Goal: Ask a question

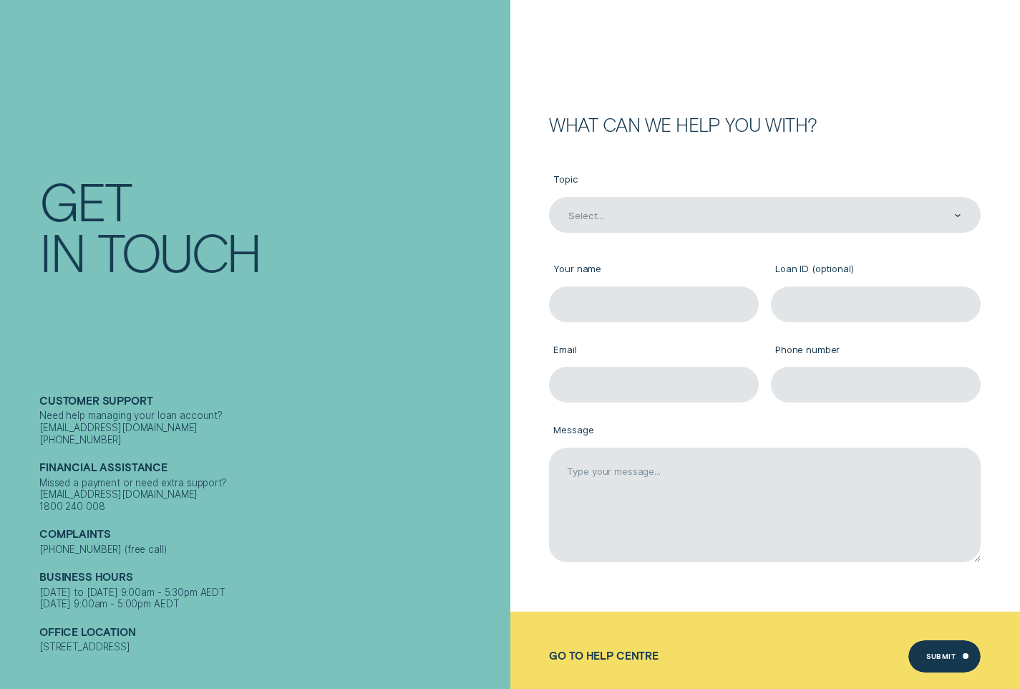
scroll to position [101, 0]
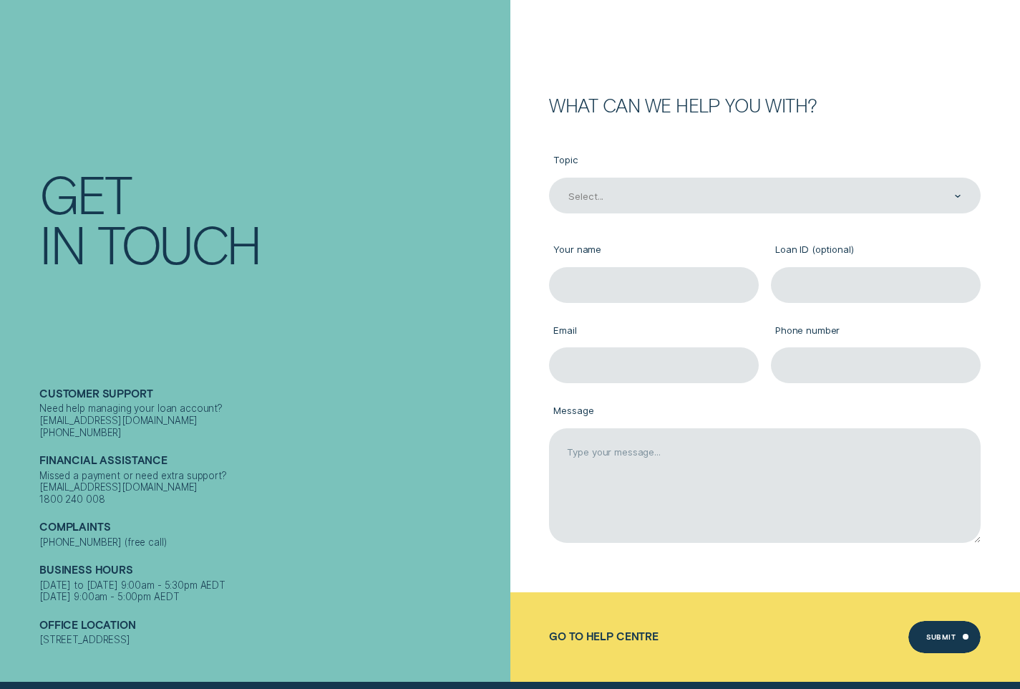
click at [364, 233] on div "In Touch" at bounding box center [271, 243] width 465 height 50
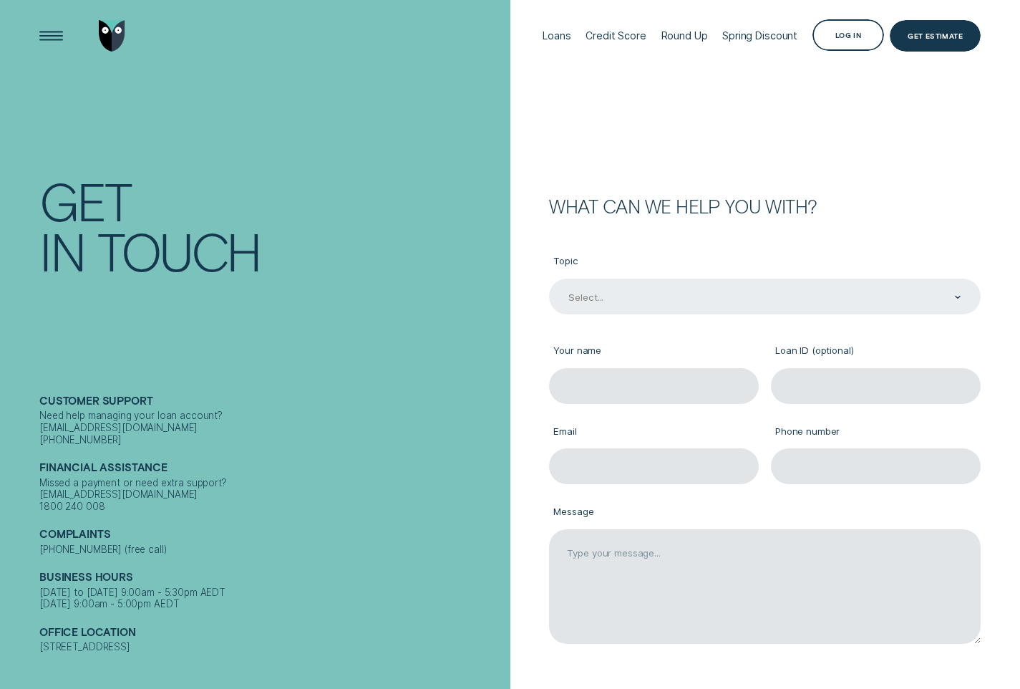
click at [651, 304] on div "Select..." at bounding box center [765, 296] width 432 height 36
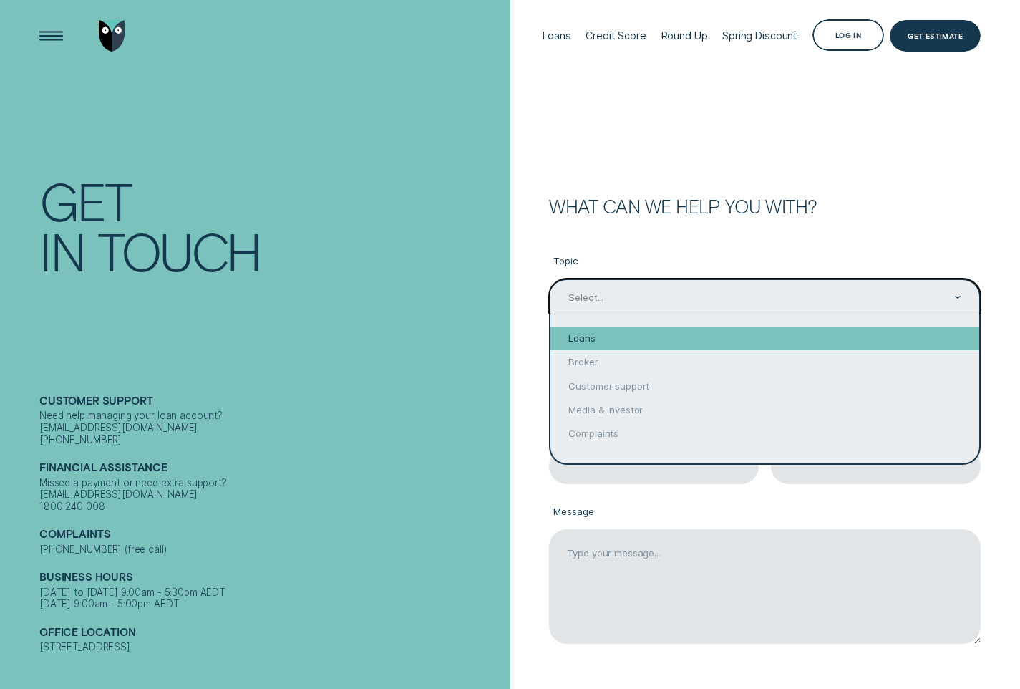
click at [628, 339] on div "Loans" at bounding box center [764, 338] width 429 height 24
type input "Loans"
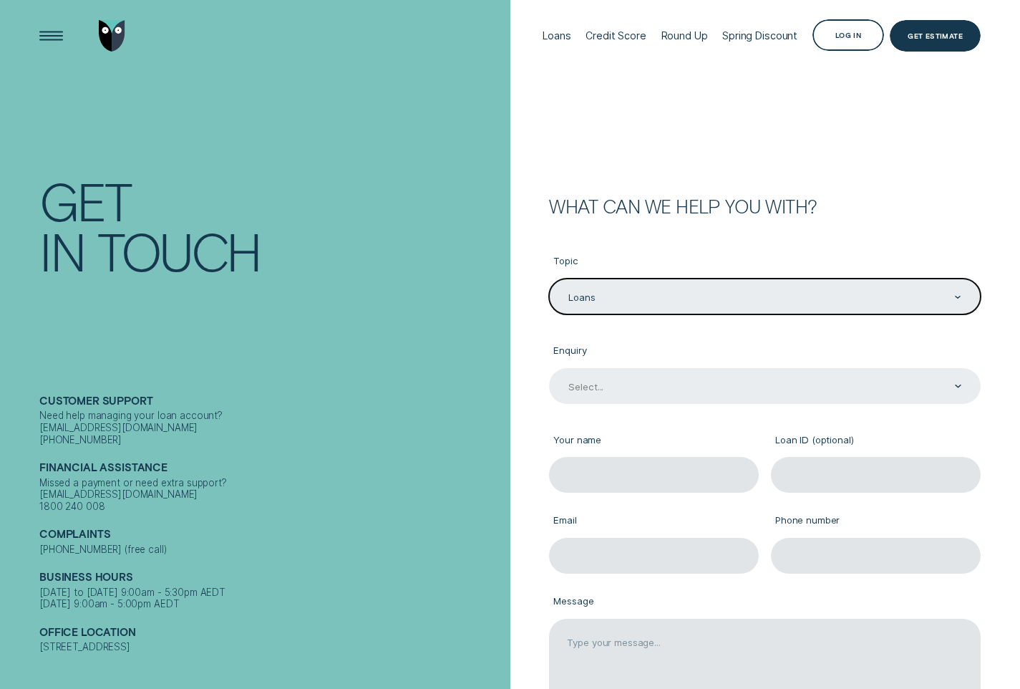
click at [605, 383] on div "Select..." at bounding box center [764, 386] width 394 height 14
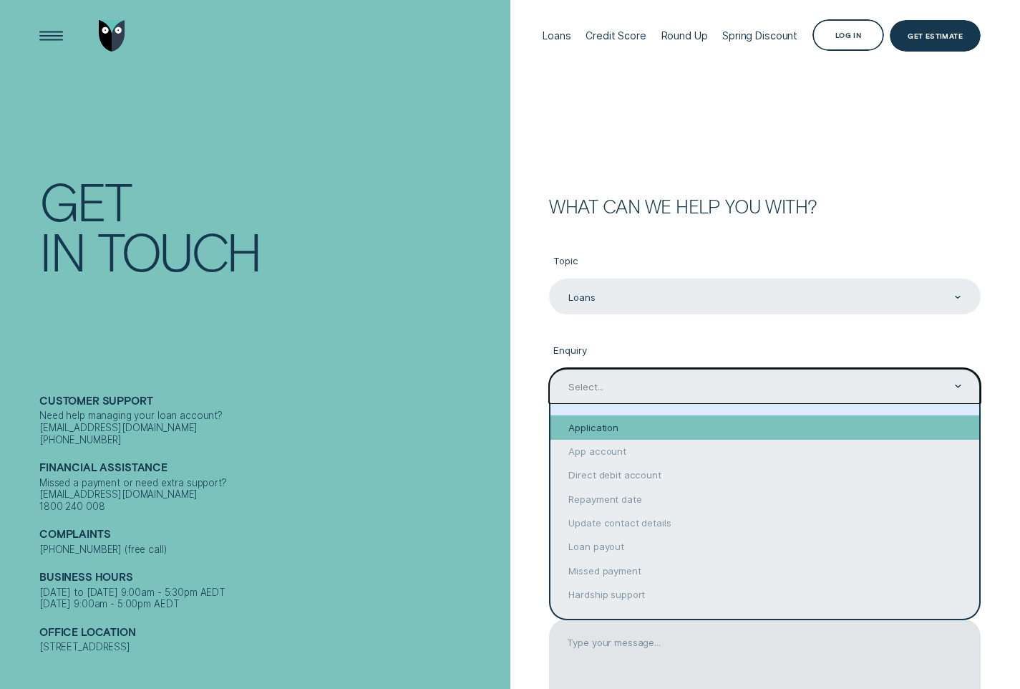
click at [596, 419] on div "Application" at bounding box center [764, 427] width 429 height 24
type input "Application"
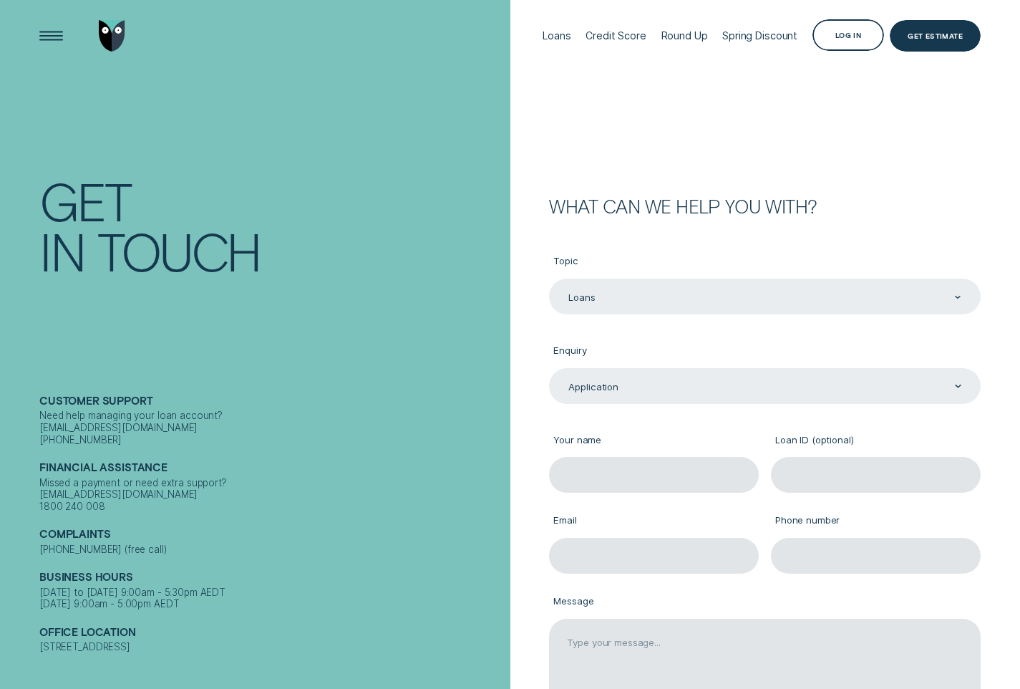
click at [363, 394] on h2 "Customer support" at bounding box center [271, 402] width 465 height 16
click at [551, 39] on div "Loans" at bounding box center [557, 35] width 28 height 12
